Goal: Information Seeking & Learning: Learn about a topic

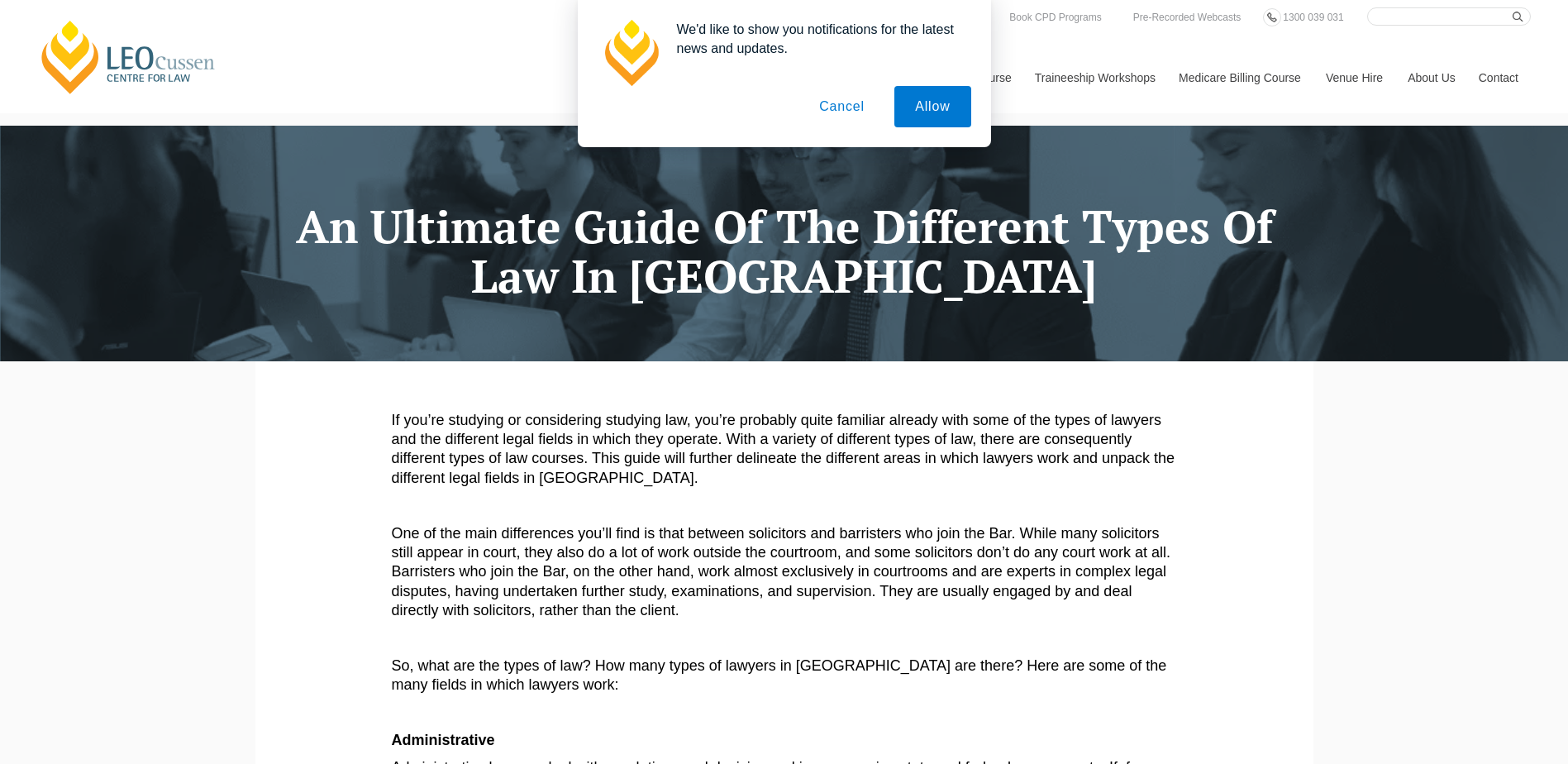
click at [851, 113] on button "Cancel" at bounding box center [841, 107] width 86 height 41
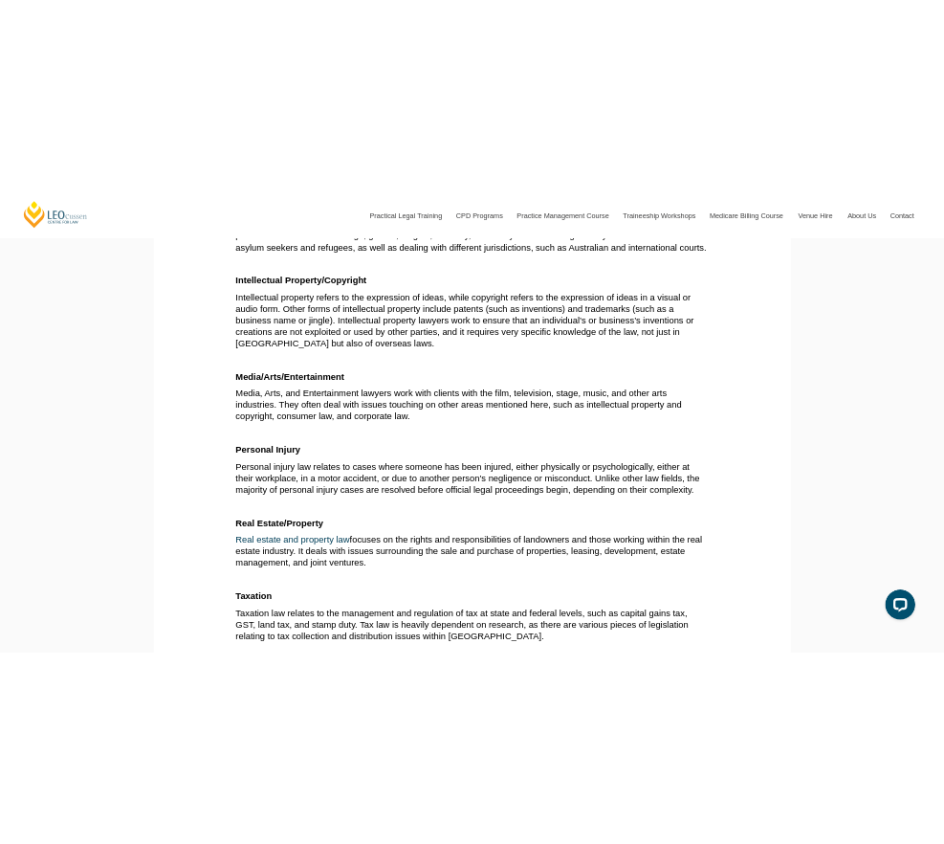
scroll to position [2711, 0]
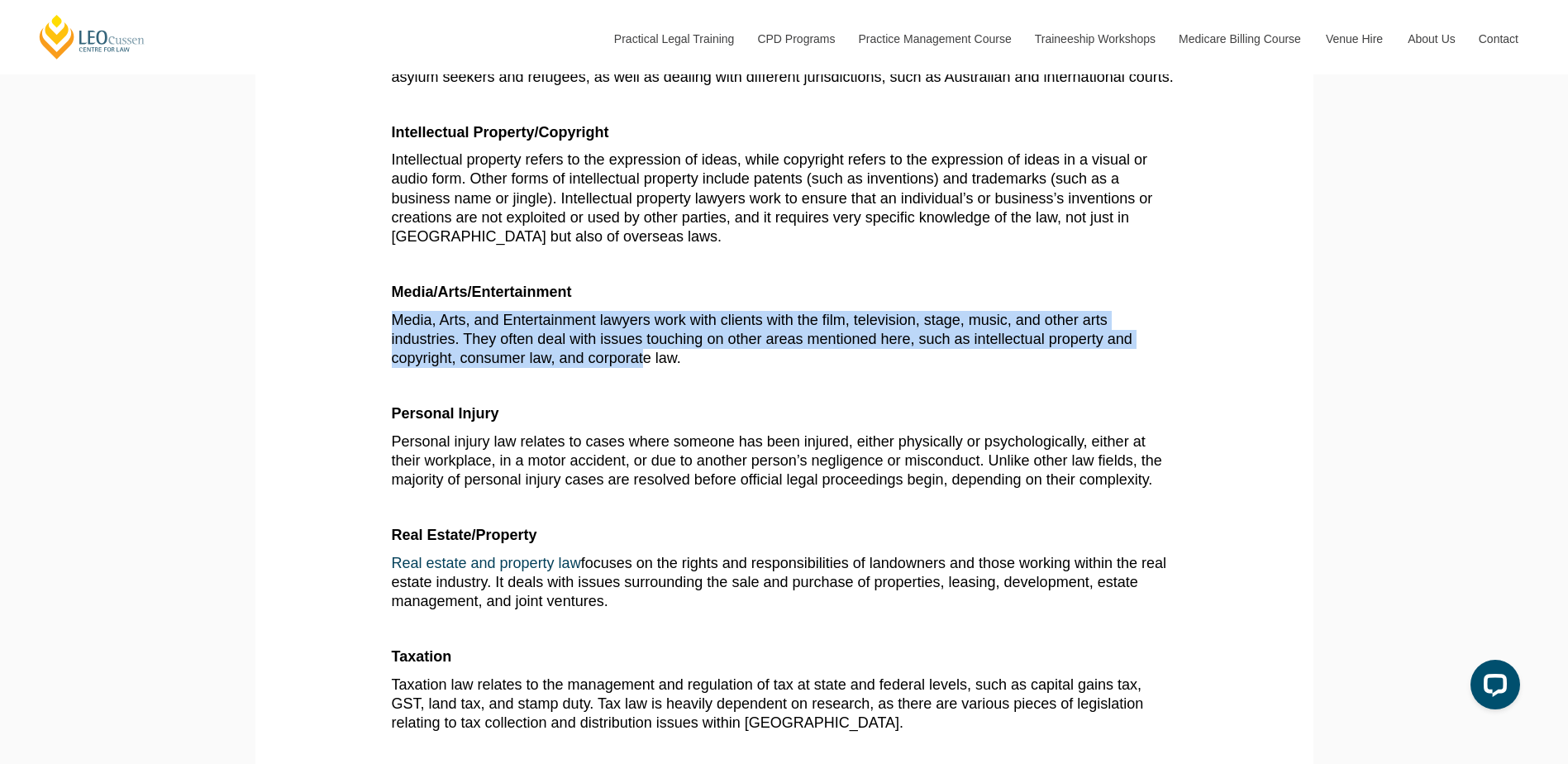
drag, startPoint x: 621, startPoint y: 296, endPoint x: 644, endPoint y: 356, distance: 64.3
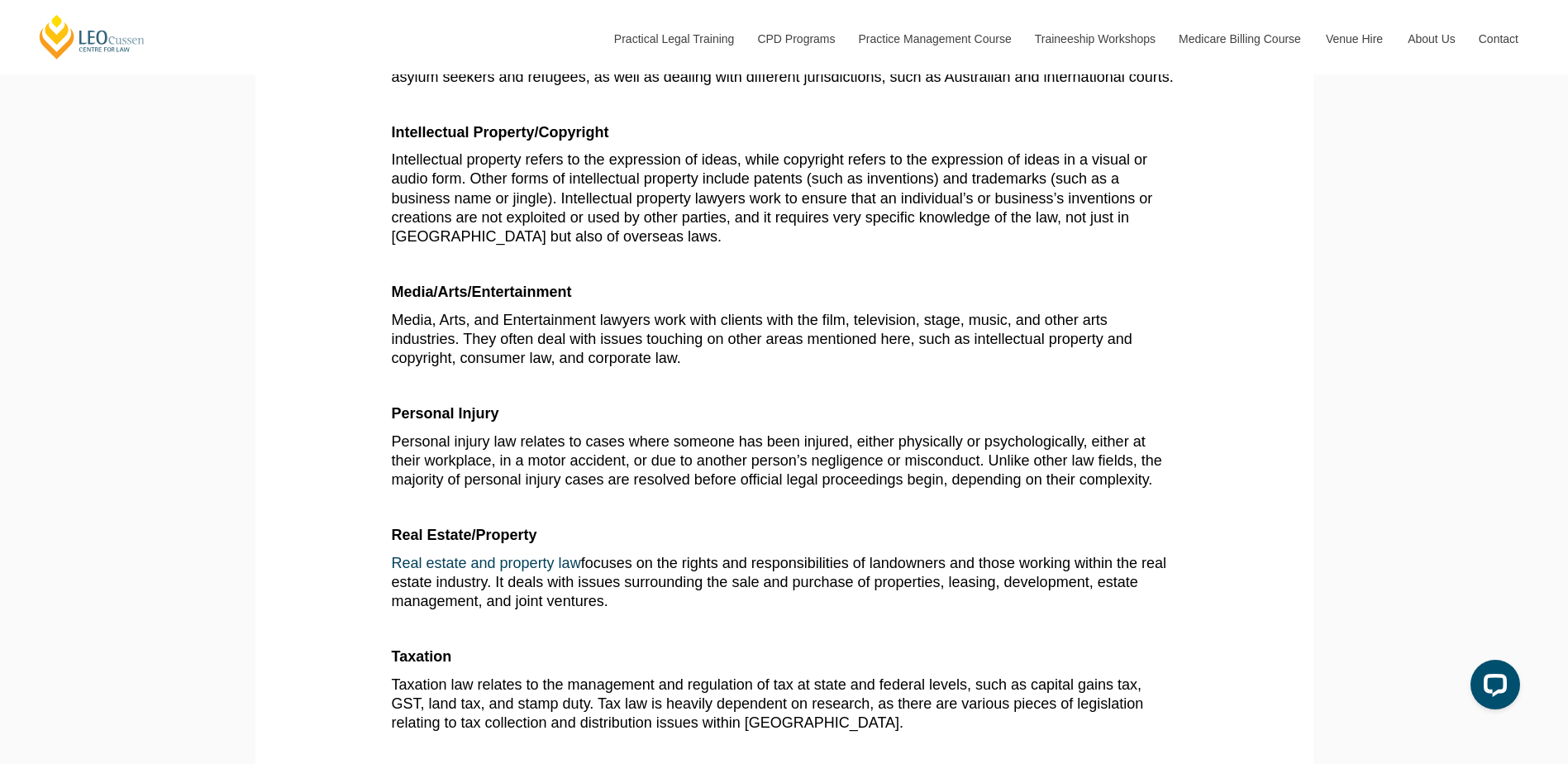
drag, startPoint x: 644, startPoint y: 356, endPoint x: 686, endPoint y: 368, distance: 43.7
click at [686, 368] on p "Media, Arts, and Entertainment lawyers work with clients with the film, televis…" at bounding box center [784, 340] width 785 height 58
drag, startPoint x: 686, startPoint y: 368, endPoint x: 656, endPoint y: 302, distance: 72.5
click at [656, 302] on p "Media/Arts/Entertainment" at bounding box center [784, 292] width 785 height 19
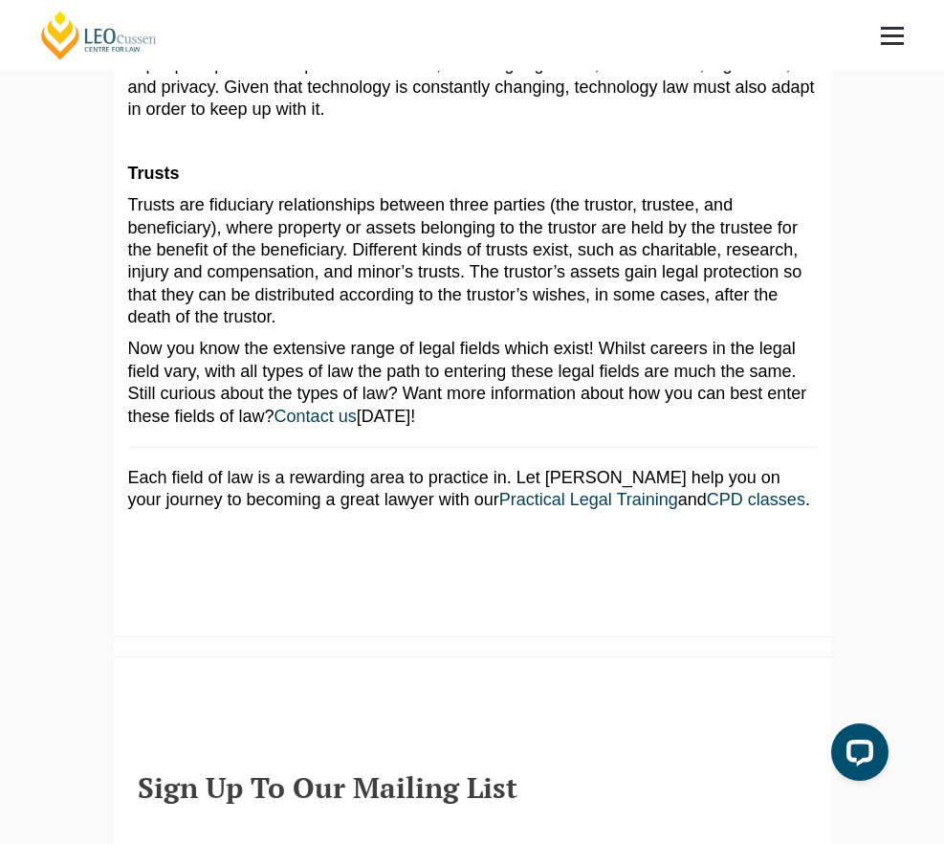
scroll to position [3827, 0]
